Goal: Find specific page/section: Find specific page/section

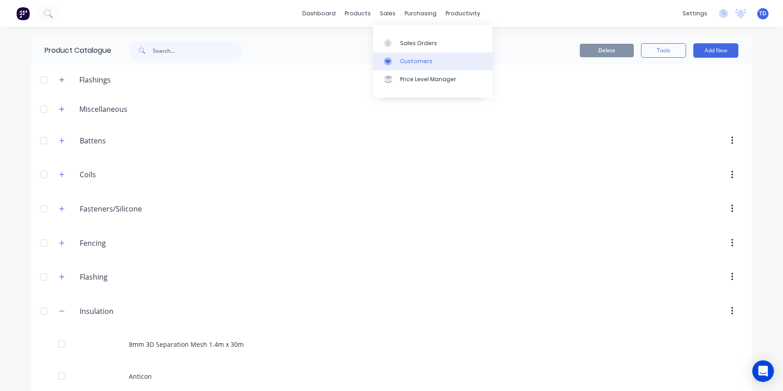
click at [407, 64] on div "Customers" at bounding box center [416, 61] width 32 height 8
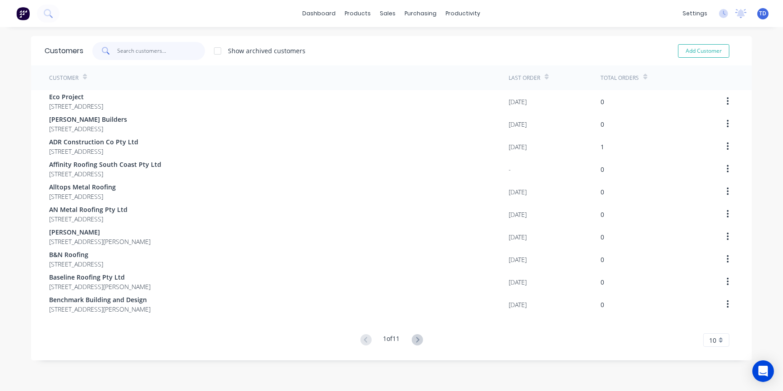
click at [168, 58] on input "text" at bounding box center [162, 51] width 88 height 18
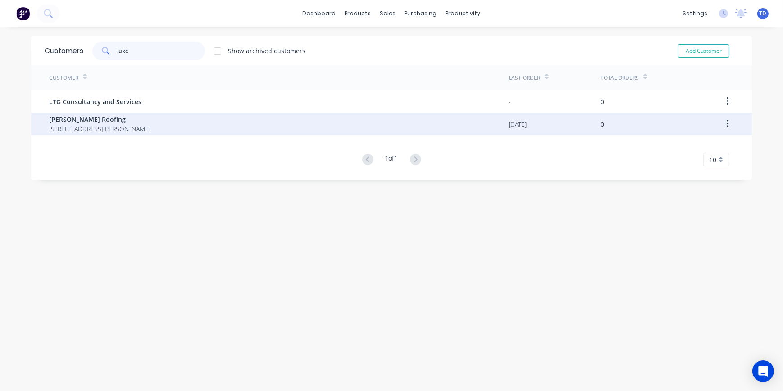
type input "luke"
click at [70, 120] on span "[PERSON_NAME] Roofing" at bounding box center [99, 118] width 101 height 9
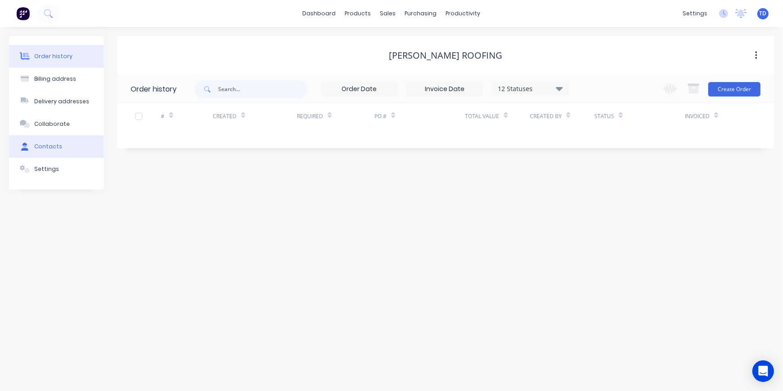
click at [60, 150] on button "Contacts" at bounding box center [56, 146] width 95 height 23
select select "AU"
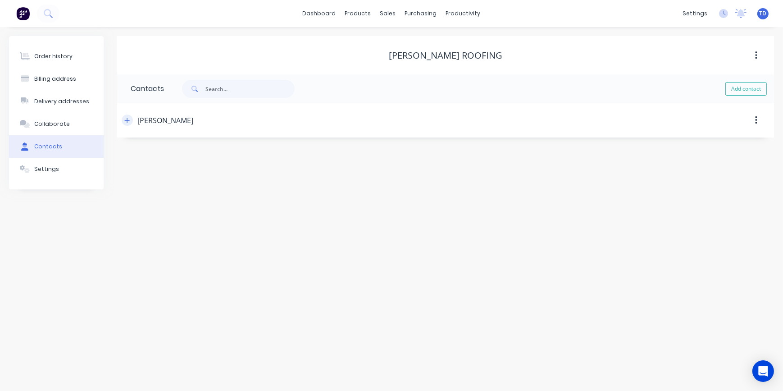
click at [126, 119] on icon "button" at bounding box center [126, 120] width 5 height 6
